Goal: Task Accomplishment & Management: Complete application form

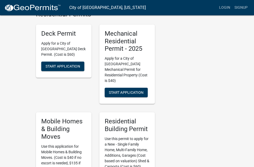
scroll to position [142, 0]
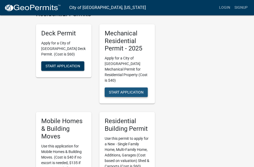
click at [128, 90] on span "Start Application" at bounding box center [126, 92] width 35 height 4
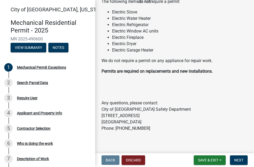
scroll to position [59, 0]
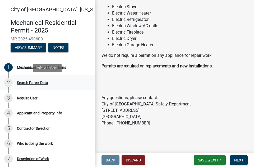
click at [8, 82] on div "2" at bounding box center [8, 83] width 8 height 8
click at [240, 159] on span "Next" at bounding box center [239, 160] width 9 height 4
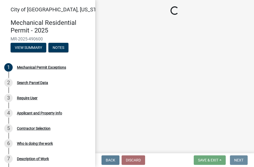
scroll to position [0, 0]
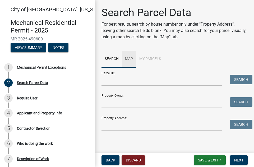
click at [131, 59] on link "Map" at bounding box center [129, 59] width 14 height 17
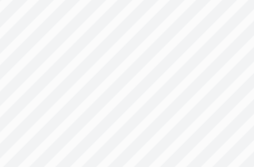
click at [215, 67] on div at bounding box center [194, 64] width 108 height 132
click at [214, 68] on div at bounding box center [194, 64] width 108 height 132
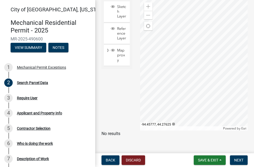
scroll to position [75, 0]
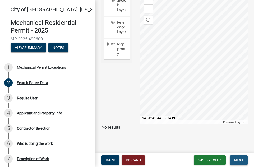
click at [238, 161] on span "Next" at bounding box center [239, 160] width 9 height 4
click at [241, 160] on span "Next" at bounding box center [239, 160] width 9 height 4
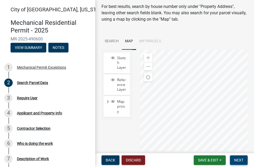
scroll to position [0, 0]
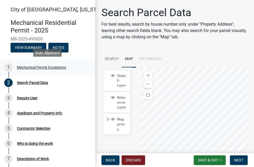
click at [9, 68] on div "1" at bounding box center [8, 67] width 8 height 8
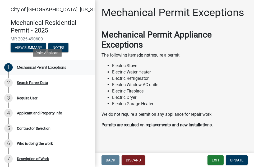
click at [9, 68] on div "1" at bounding box center [8, 67] width 8 height 8
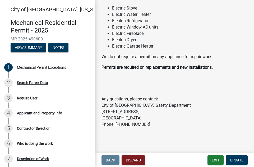
scroll to position [59, 0]
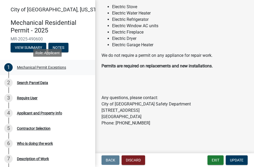
click at [58, 68] on div "Mechanical Permit Exceptions" at bounding box center [41, 68] width 49 height 4
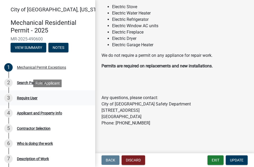
click at [34, 98] on div "Require User" at bounding box center [27, 98] width 21 height 4
click at [60, 98] on div "3 Require User" at bounding box center [45, 98] width 83 height 8
click at [233, 158] on button "Update" at bounding box center [237, 161] width 22 height 10
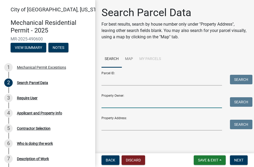
click at [112, 104] on input "Property Owner:" at bounding box center [162, 102] width 121 height 11
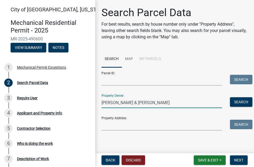
click at [121, 104] on input "Paul & Jeaette Boehlke" at bounding box center [162, 102] width 121 height 11
type input "Paul & Jeanette Boehlke"
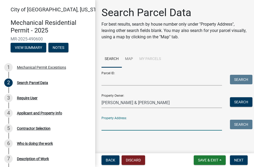
click at [120, 127] on input "Property Address:" at bounding box center [162, 125] width 121 height 11
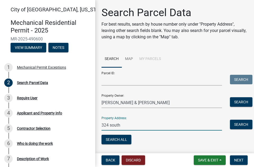
click at [112, 126] on input "324 south" at bounding box center [162, 125] width 121 height 11
click at [127, 126] on input "324 South" at bounding box center [162, 125] width 121 height 11
type input "324 South German St."
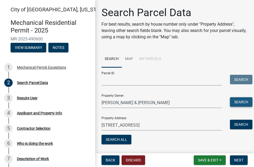
click at [244, 102] on button "Search" at bounding box center [241, 102] width 23 height 10
click at [241, 124] on button "Search" at bounding box center [241, 125] width 23 height 10
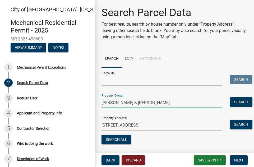
click at [148, 103] on input "Paul & Jeanette Boehlke" at bounding box center [162, 102] width 121 height 11
type input "P"
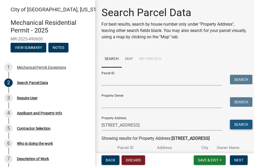
click at [244, 125] on button "Search" at bounding box center [241, 125] width 23 height 10
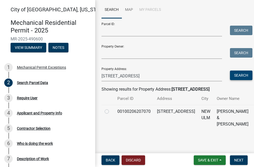
scroll to position [55, 0]
click at [111, 109] on label at bounding box center [111, 109] width 0 height 0
click at [111, 112] on input "radio" at bounding box center [112, 110] width 3 height 3
radio input "true"
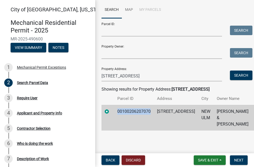
drag, startPoint x: 152, startPoint y: 110, endPoint x: 114, endPoint y: 110, distance: 37.6
click at [114, 110] on td "00100206207070" at bounding box center [134, 118] width 40 height 26
copy td "00100206207070"
click at [106, 26] on input "Parcel ID:" at bounding box center [162, 31] width 121 height 11
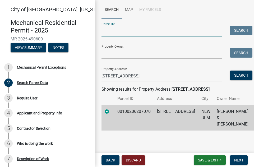
paste input "00100206207070"
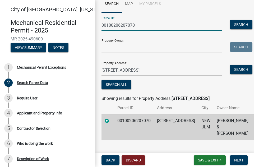
type input "00100206207070"
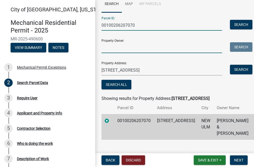
click at [140, 50] on input "Property Owner:" at bounding box center [162, 47] width 121 height 11
type input "Paul & Jeanette Boehlke"
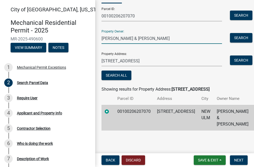
scroll to position [70, 0]
click at [241, 160] on span "Next" at bounding box center [239, 160] width 9 height 4
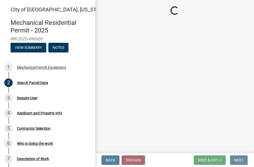
scroll to position [0, 0]
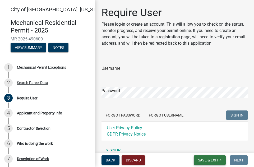
click at [208, 160] on span "Save & Exit" at bounding box center [208, 160] width 20 height 4
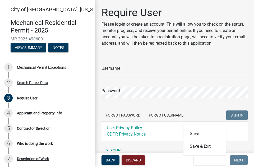
click at [236, 139] on div "User Privacy Policy GDPR Privacy Notice" at bounding box center [175, 131] width 146 height 19
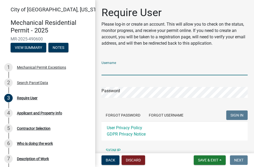
click at [153, 70] on input "Username" at bounding box center [175, 70] width 146 height 11
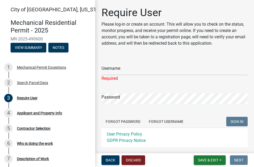
click at [188, 126] on form "Username Required Password Forgot Password Forgot Username SIGN IN User Privacy…" at bounding box center [175, 102] width 146 height 90
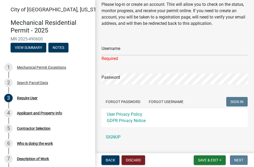
scroll to position [32, 0]
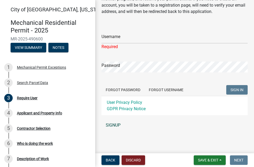
click at [116, 126] on link "SIGNUP" at bounding box center [175, 125] width 146 height 11
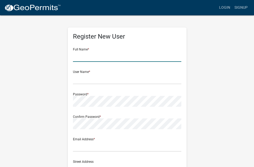
click at [98, 56] on input "text" at bounding box center [127, 56] width 109 height 11
type input "Paul and Jeanette Boehlke"
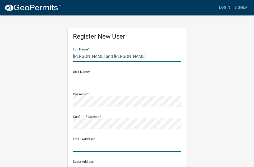
type input "paul.boehlke@wlc.edu"
type input "324 S German St"
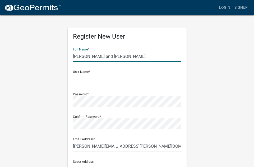
type input "New Ulm"
type input "MN"
type input "56073"
type input "5072172531"
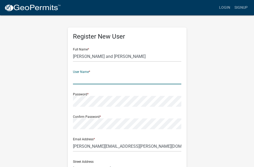
click at [104, 82] on input "text" at bounding box center [127, 79] width 109 height 11
type input "Paul39"
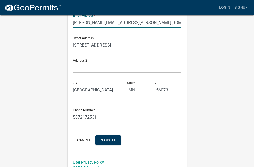
scroll to position [131, 0]
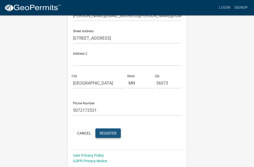
click at [113, 133] on span "Register" at bounding box center [108, 133] width 17 height 4
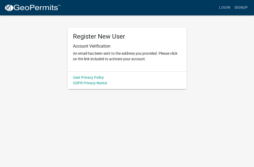
scroll to position [0, 0]
click at [210, 34] on div "Register New User Account Verification An email has been sent to the address yo…" at bounding box center [127, 52] width 191 height 74
click at [203, 25] on div "Register New User Account Verification An email has been sent to the address yo…" at bounding box center [127, 52] width 191 height 74
click at [56, 44] on div "Register New User Account Verification An email has been sent to the address yo…" at bounding box center [127, 52] width 191 height 74
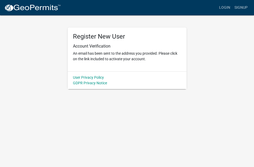
click at [215, 43] on div "Register New User Account Verification An email has been sent to the address yo…" at bounding box center [127, 52] width 191 height 74
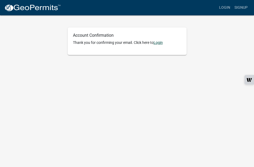
click at [161, 43] on link "Login" at bounding box center [158, 43] width 9 height 4
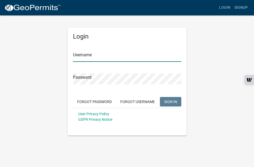
type input "Paul39"
